Goal: Information Seeking & Learning: Understand process/instructions

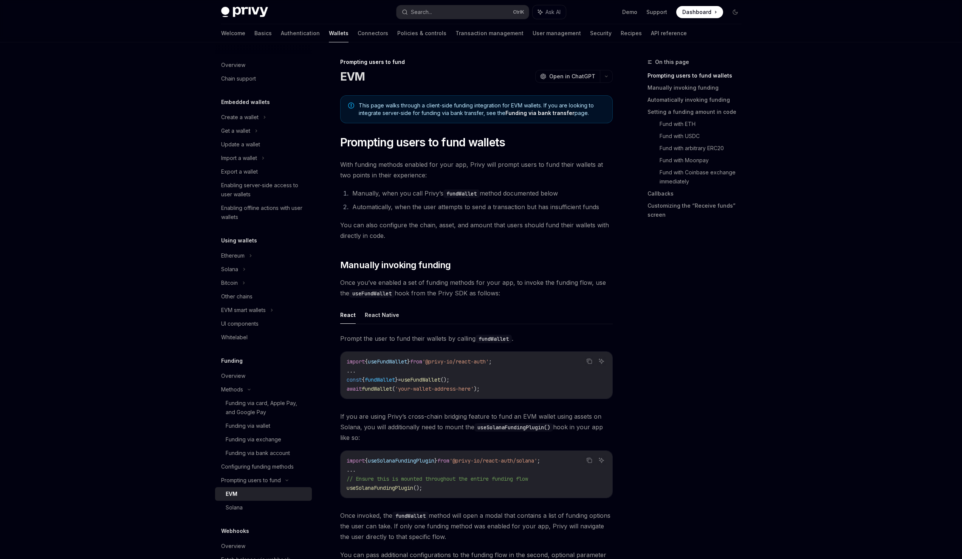
click at [449, 366] on code "import { useFundWallet } from '@privy-io/react-auth' ; ... const { fundWallet }…" at bounding box center [477, 375] width 260 height 36
click at [453, 362] on span "'@privy-io/react-auth'" at bounding box center [455, 361] width 67 height 7
copy code "import { useFundWallet } from '@privy-io/react-auth' ;"
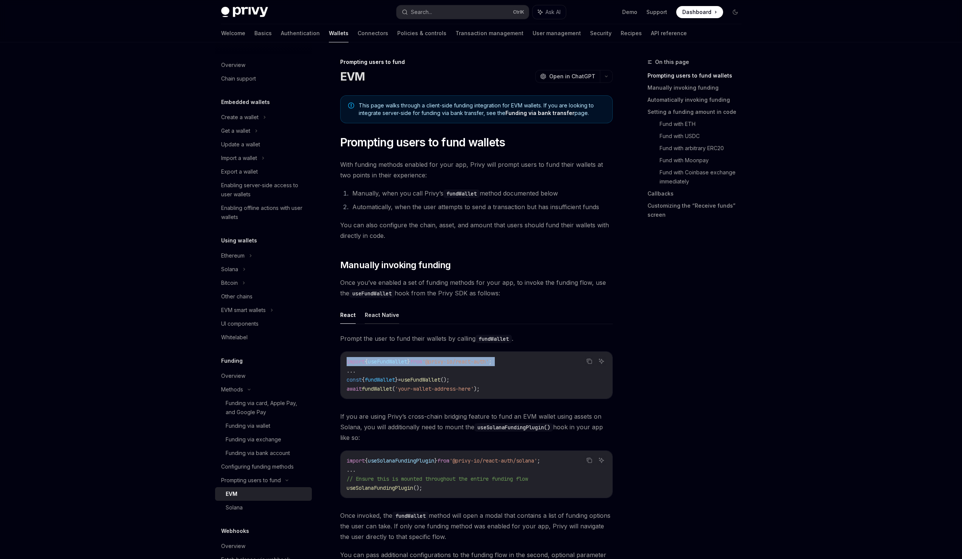
click at [377, 314] on button "React Native" at bounding box center [382, 315] width 34 height 18
type textarea "*"
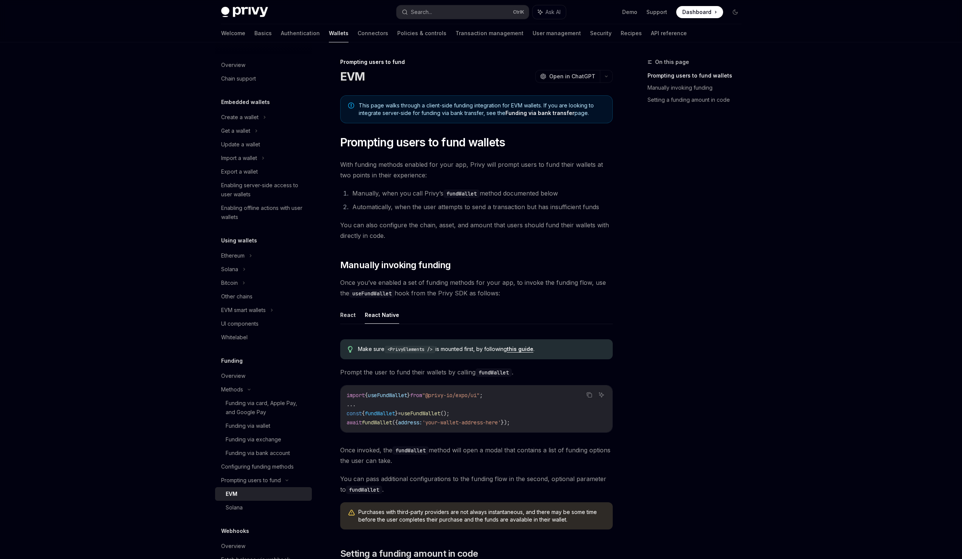
click at [422, 393] on span "from" at bounding box center [416, 395] width 12 height 7
copy code "import { useFundWallet } from "@privy-io/expo/ui" ;"
